Goal: Task Accomplishment & Management: Manage account settings

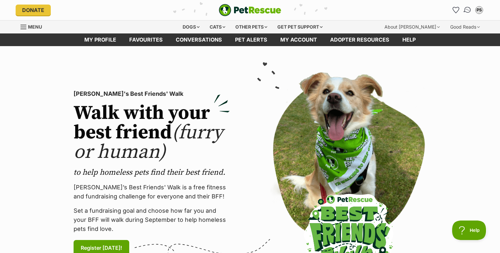
click at [468, 7] on img "Conversations" at bounding box center [467, 10] width 9 height 8
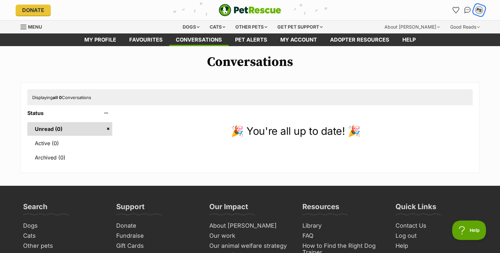
click at [481, 10] on div "PS" at bounding box center [479, 10] width 8 height 8
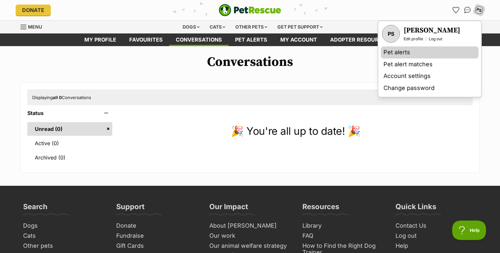
click at [398, 50] on link "Pet alerts" at bounding box center [430, 53] width 98 height 12
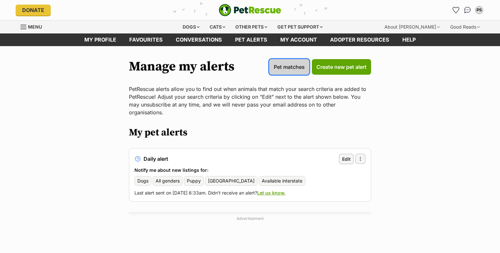
click at [283, 63] on link "Pet matches" at bounding box center [289, 67] width 40 height 16
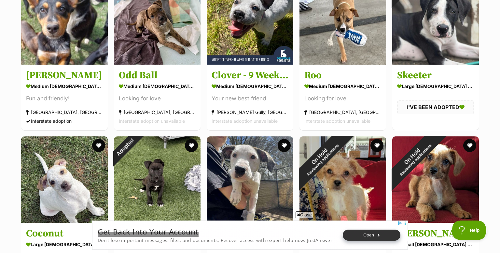
scroll to position [1477, 0]
